Goal: Task Accomplishment & Management: Complete application form

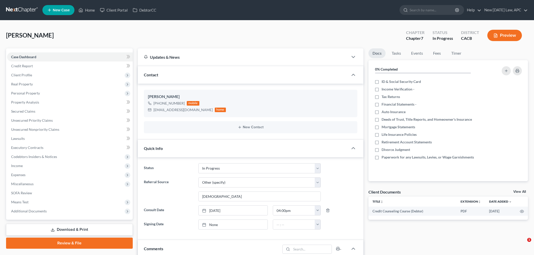
select select "5"
select select "6"
click at [23, 82] on span "Real Property" at bounding box center [22, 84] width 22 height 4
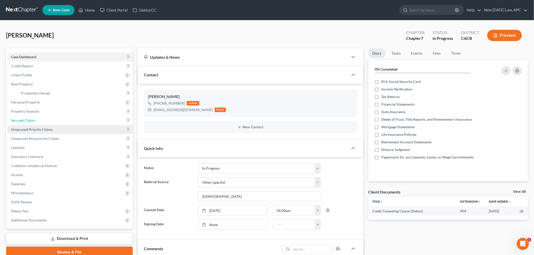
drag, startPoint x: 29, startPoint y: 120, endPoint x: 58, endPoint y: 126, distance: 29.4
click at [29, 120] on span "Secured Claims" at bounding box center [23, 120] width 24 height 4
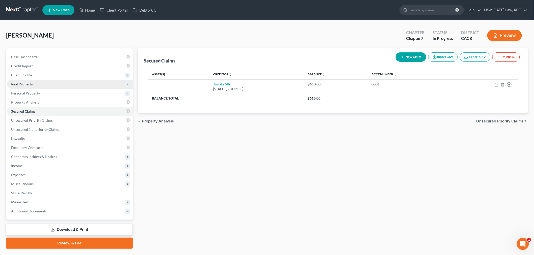
click at [49, 82] on span "Real Property" at bounding box center [70, 84] width 126 height 9
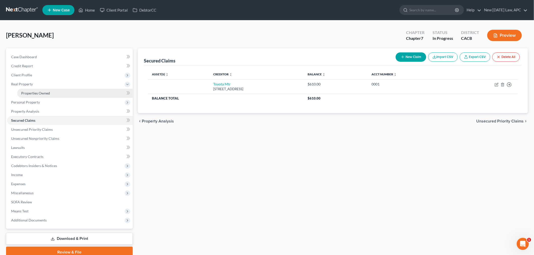
click at [45, 89] on link "Properties Owned" at bounding box center [75, 93] width 116 height 9
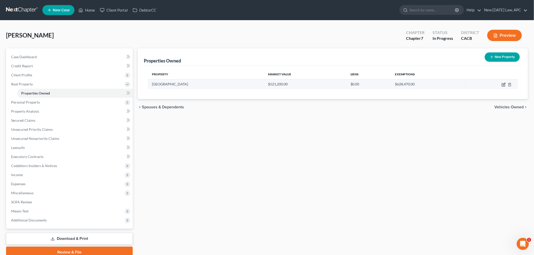
click at [502, 84] on icon "button" at bounding box center [504, 85] width 4 height 4
select select "4"
select select "3"
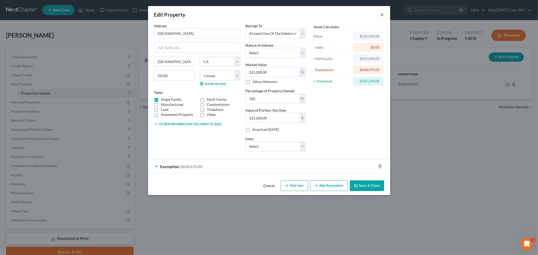
click at [382, 14] on button "×" at bounding box center [383, 15] width 4 height 6
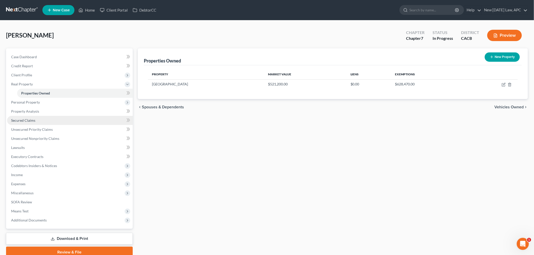
click at [40, 120] on link "Secured Claims" at bounding box center [70, 120] width 126 height 9
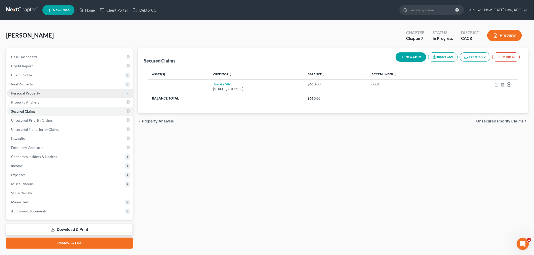
click at [48, 94] on span "Personal Property" at bounding box center [70, 93] width 126 height 9
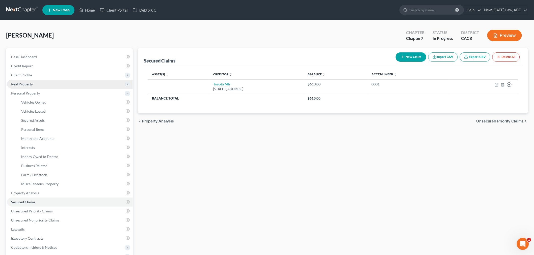
click at [37, 81] on span "Real Property" at bounding box center [70, 84] width 126 height 9
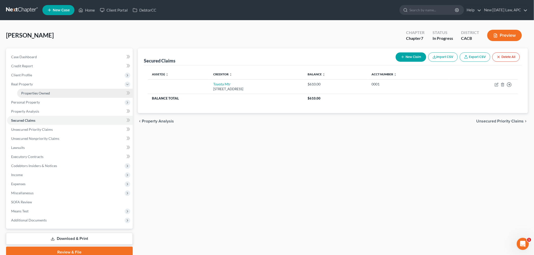
click at [43, 92] on span "Properties Owned" at bounding box center [35, 93] width 29 height 4
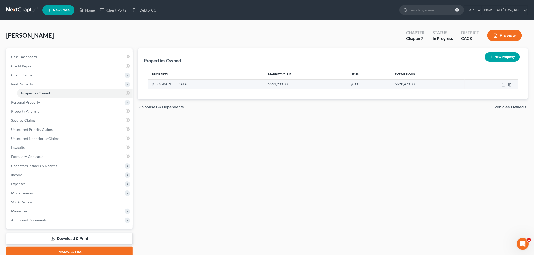
click at [501, 84] on td at bounding box center [490, 84] width 53 height 10
click at [502, 84] on icon "button" at bounding box center [503, 85] width 3 height 3
select select "4"
select select "32"
select select "3"
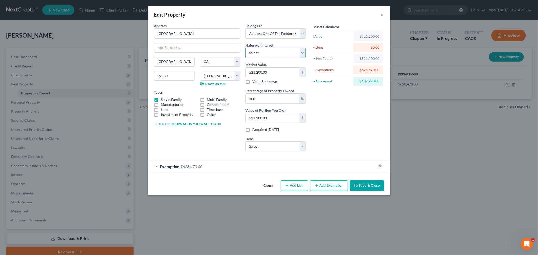
click at [261, 52] on select "Select Fee Simple Joint Tenant Life Estate Equitable Interest Future Interest T…" at bounding box center [275, 53] width 60 height 10
click at [345, 129] on div "Asset Calculator Value $521,200.00 - Liens $0.00 = Net Equity $521,200.00 - Exe…" at bounding box center [347, 89] width 78 height 132
click at [384, 13] on button "×" at bounding box center [383, 15] width 4 height 6
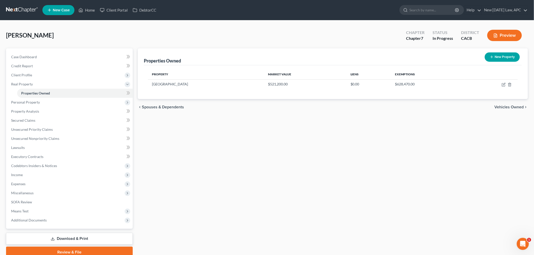
click at [321, 119] on div "Properties Owned New Property Property Market Value Liens Exemptions 29411 Mead…" at bounding box center [332, 153] width 395 height 210
click at [52, 104] on span "Personal Property" at bounding box center [70, 102] width 126 height 9
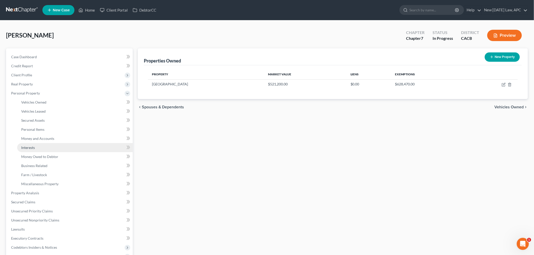
click at [49, 147] on link "Interests" at bounding box center [75, 147] width 116 height 9
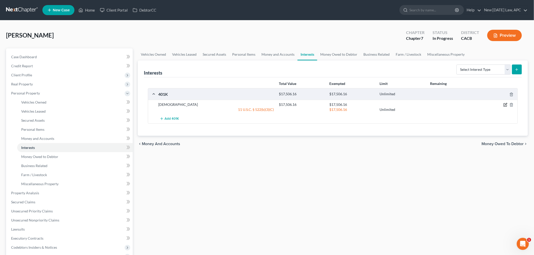
click at [507, 106] on icon "button" at bounding box center [505, 105] width 4 height 4
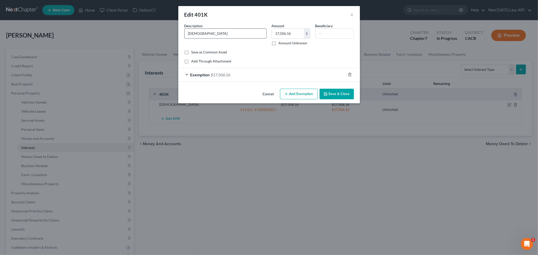
click at [189, 35] on input "[DEMOGRAPHIC_DATA]" at bounding box center [226, 34] width 82 height 10
click at [188, 35] on input "[DEMOGRAPHIC_DATA]" at bounding box center [226, 34] width 82 height 10
drag, startPoint x: 229, startPoint y: 34, endPoint x: 171, endPoint y: 33, distance: 57.8
click at [175, 34] on div "Edit 401K × An exemption set must first be selected from the Filing Information…" at bounding box center [269, 127] width 538 height 255
type input "Teamster-UPS National 401(k) - Empower"
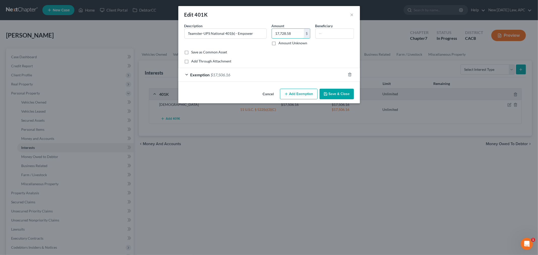
type input "17,728.58"
click at [257, 75] on div "Exemption $17,506.16" at bounding box center [262, 74] width 168 height 13
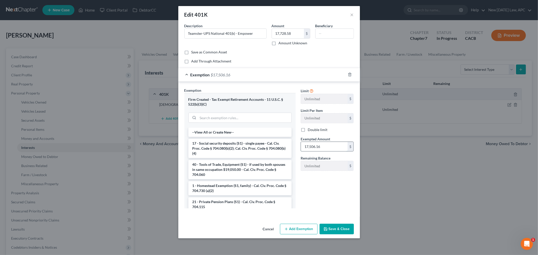
click at [322, 144] on input "17,506.16" at bounding box center [324, 147] width 47 height 10
type input "17,728.58"
click at [337, 228] on button "Save & Close" at bounding box center [337, 229] width 34 height 11
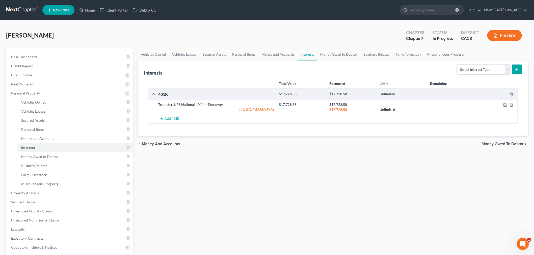
click at [239, 179] on div "Vehicles Owned Vehicles Leased Secured Assets Personal Items Money and Accounts…" at bounding box center [332, 193] width 395 height 291
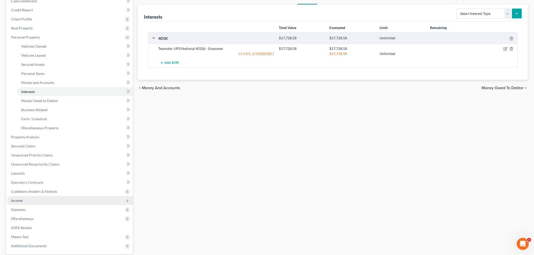
click at [38, 200] on span "Income" at bounding box center [70, 200] width 126 height 9
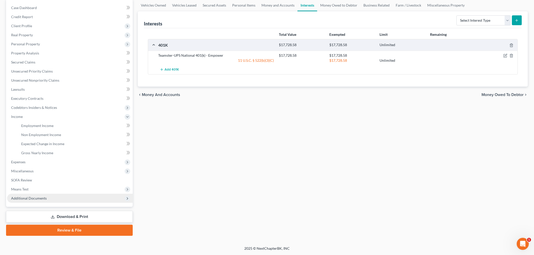
scroll to position [48, 0]
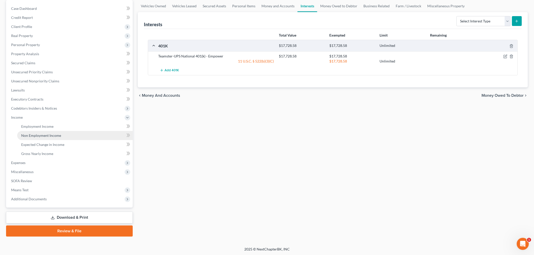
click at [56, 134] on span "Non Employment Income" at bounding box center [41, 135] width 40 height 4
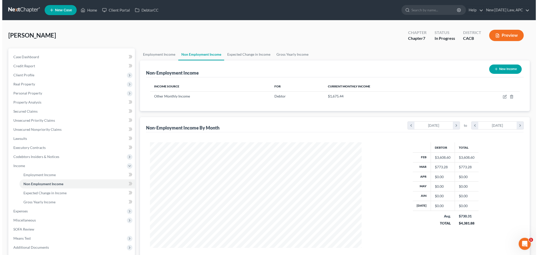
scroll to position [105, 222]
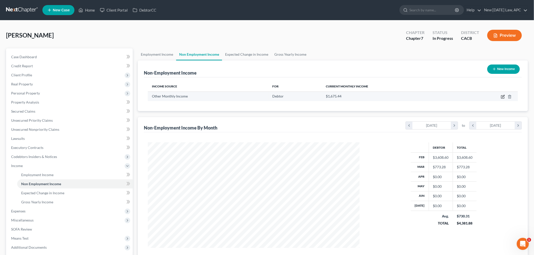
click at [503, 97] on icon "button" at bounding box center [503, 97] width 4 height 4
select select "13"
select select "2"
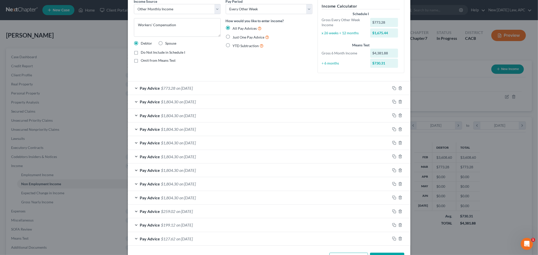
scroll to position [43, 0]
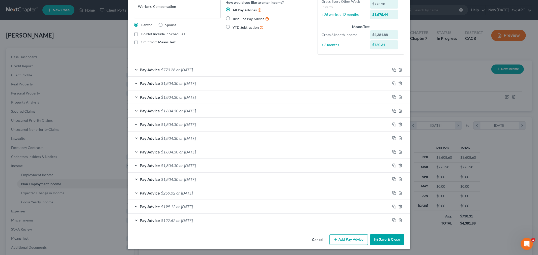
click at [343, 243] on button "Add Pay Advice" at bounding box center [349, 240] width 39 height 11
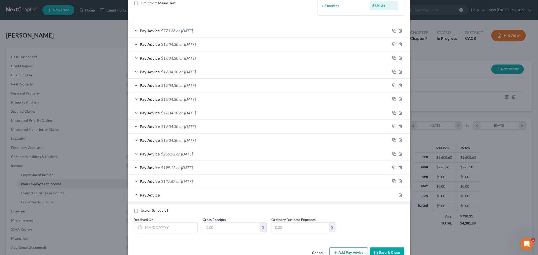
scroll to position [95, 0]
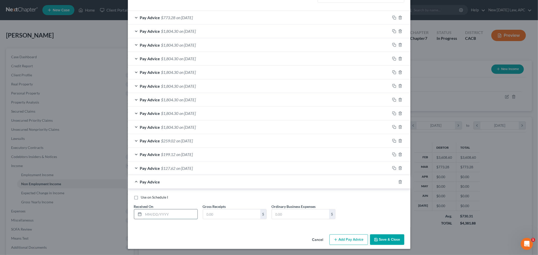
click at [166, 213] on input "text" at bounding box center [171, 215] width 54 height 10
type input "[DATE]"
click at [210, 214] on input "text" at bounding box center [231, 215] width 57 height 10
type input "1,159.92"
click at [342, 240] on button "Add Pay Advice" at bounding box center [349, 240] width 39 height 11
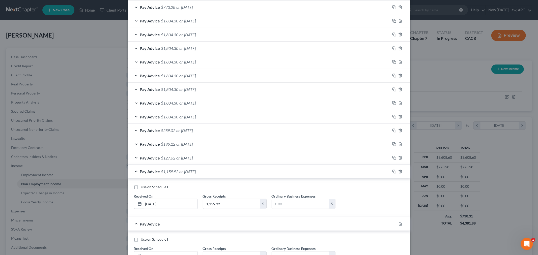
scroll to position [123, 0]
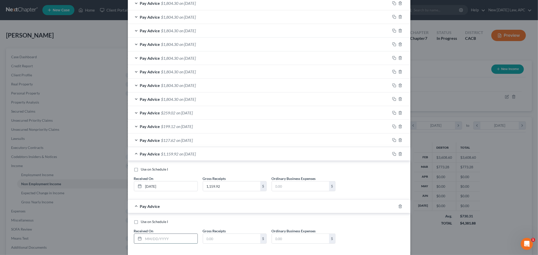
click at [144, 242] on input "text" at bounding box center [171, 239] width 54 height 10
type input "[DATE]"
click at [219, 241] on input "text" at bounding box center [231, 239] width 57 height 10
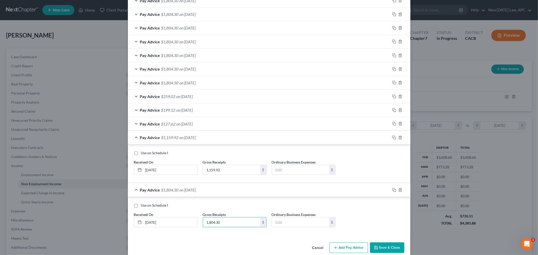
scroll to position [148, 0]
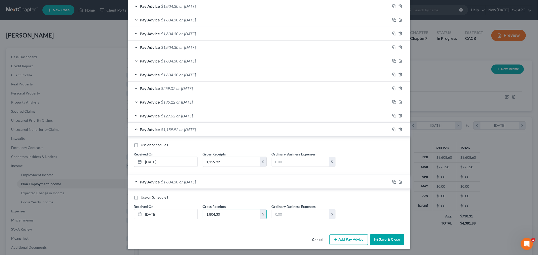
type input "1,804.30"
click at [343, 238] on button "Add Pay Advice" at bounding box center [349, 240] width 39 height 11
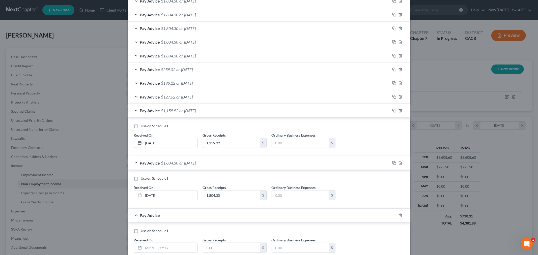
scroll to position [176, 0]
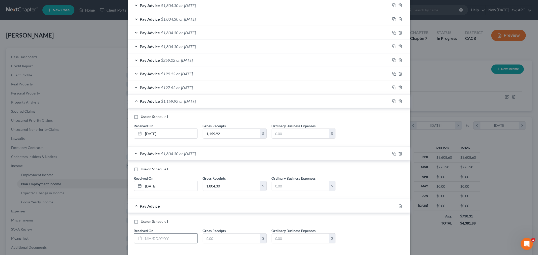
click at [152, 236] on input "text" at bounding box center [171, 239] width 54 height 10
type input "[DATE]"
click at [236, 240] on input "text" at bounding box center [231, 239] width 57 height 10
type input "1,804.30"
click at [254, 220] on div "Use on Schedule I" at bounding box center [269, 221] width 270 height 5
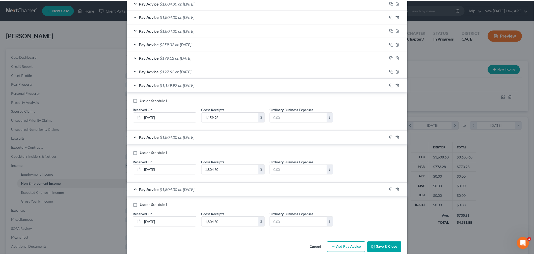
scroll to position [201, 0]
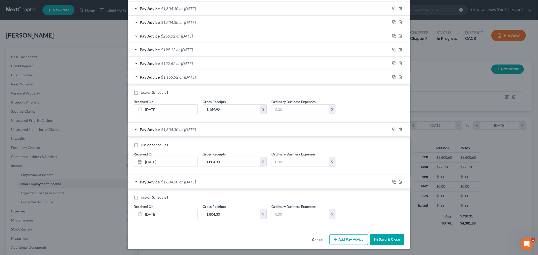
click at [389, 244] on button "Save & Close" at bounding box center [387, 240] width 34 height 11
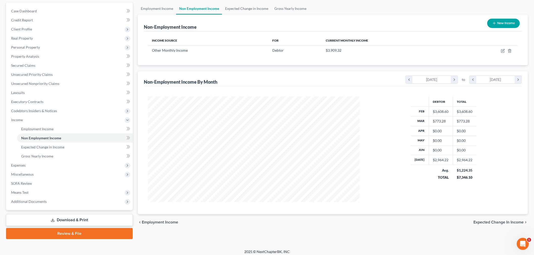
scroll to position [48, 0]
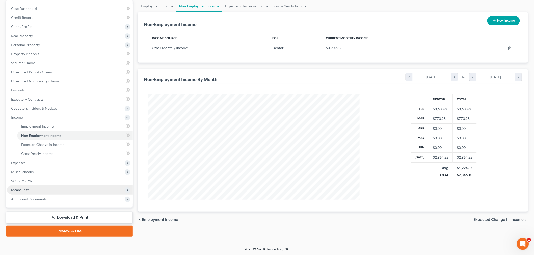
click at [30, 191] on span "Means Test" at bounding box center [70, 190] width 126 height 9
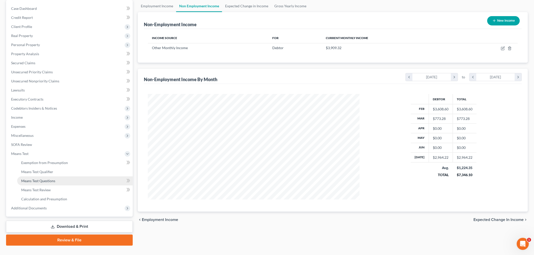
click at [53, 183] on link "Means Test Questions" at bounding box center [75, 181] width 116 height 9
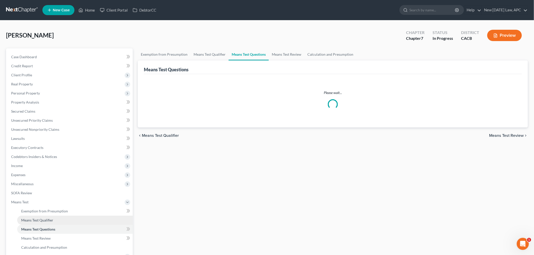
click at [49, 218] on span "Means Test Qualifier" at bounding box center [37, 220] width 32 height 4
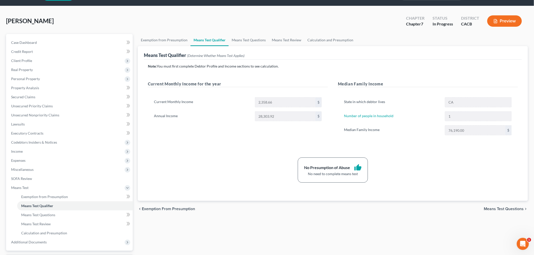
scroll to position [28, 0]
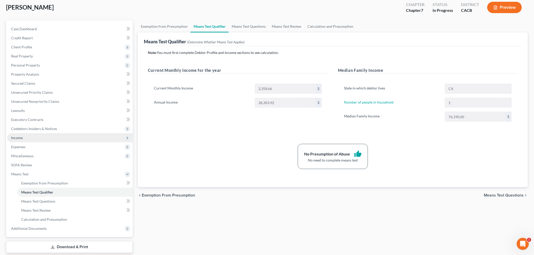
click at [33, 137] on span "Income" at bounding box center [70, 137] width 126 height 9
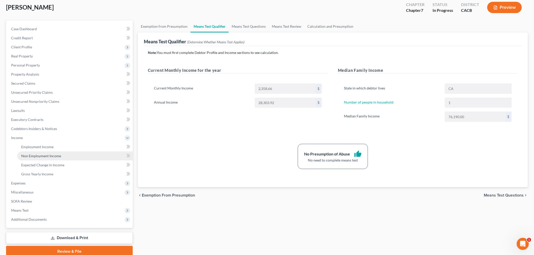
click at [41, 155] on span "Non Employment Income" at bounding box center [41, 156] width 40 height 4
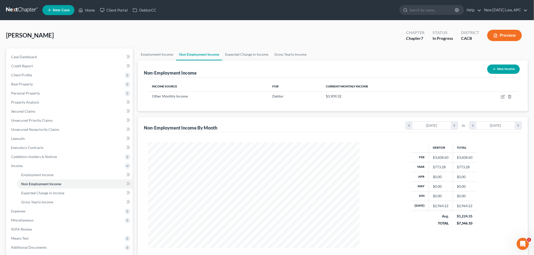
scroll to position [105, 222]
click at [59, 201] on link "Gross Yearly Income" at bounding box center [75, 202] width 116 height 9
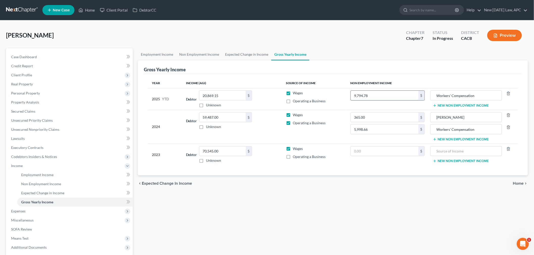
click at [389, 93] on input "9,794.78" at bounding box center [385, 96] width 68 height 10
type input "14,563.30"
click at [49, 112] on link "Secured Claims" at bounding box center [70, 111] width 126 height 9
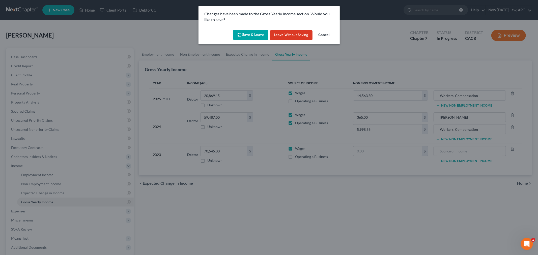
click at [259, 32] on button "Save & Leave" at bounding box center [250, 35] width 35 height 11
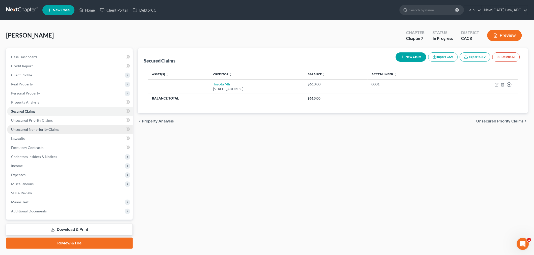
click at [44, 130] on span "Unsecured Nonpriority Claims" at bounding box center [35, 129] width 48 height 4
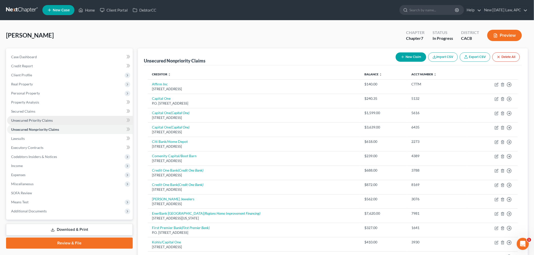
click at [51, 117] on link "Unsecured Priority Claims" at bounding box center [70, 120] width 126 height 9
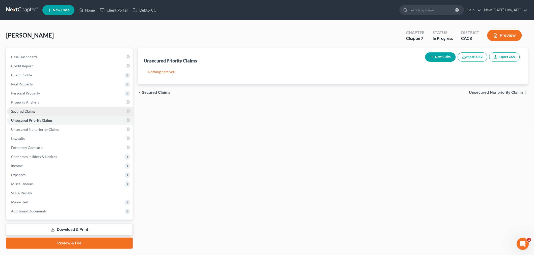
click at [44, 112] on link "Secured Claims" at bounding box center [70, 111] width 126 height 9
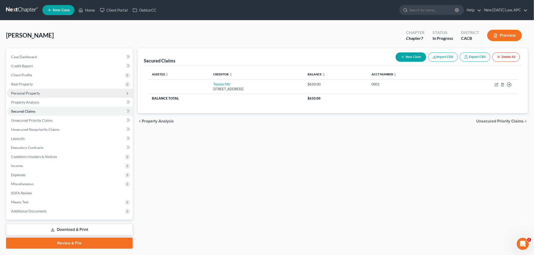
click at [54, 94] on span "Personal Property" at bounding box center [70, 93] width 126 height 9
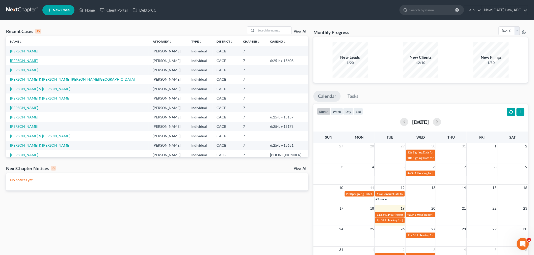
click at [28, 60] on link "Muldrow, Steven" at bounding box center [24, 61] width 28 height 4
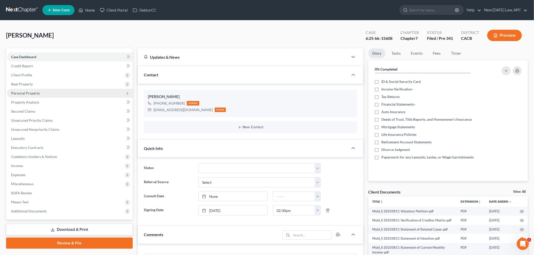
click at [33, 92] on span "Personal Property" at bounding box center [25, 93] width 29 height 4
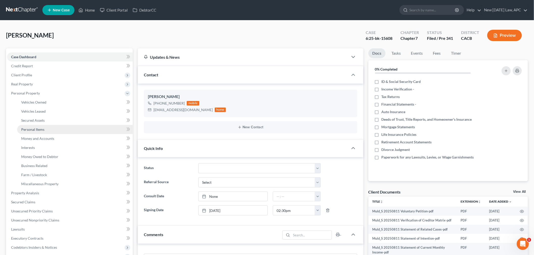
click at [37, 132] on link "Personal Items" at bounding box center [75, 129] width 116 height 9
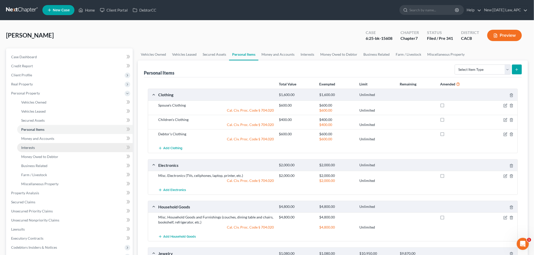
click at [38, 148] on link "Interests" at bounding box center [75, 147] width 116 height 9
